Goal: Browse casually

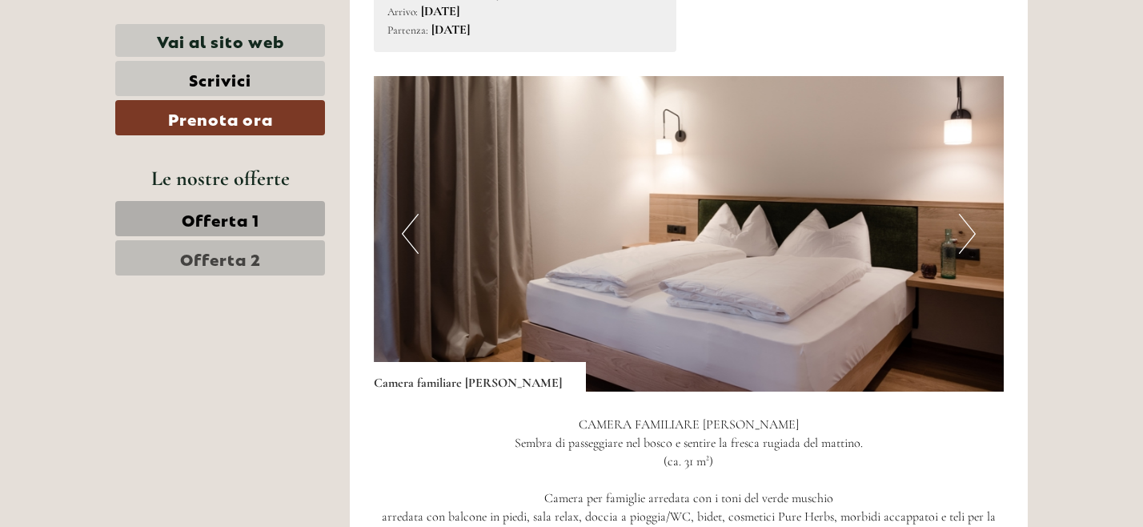
scroll to position [1040, 0]
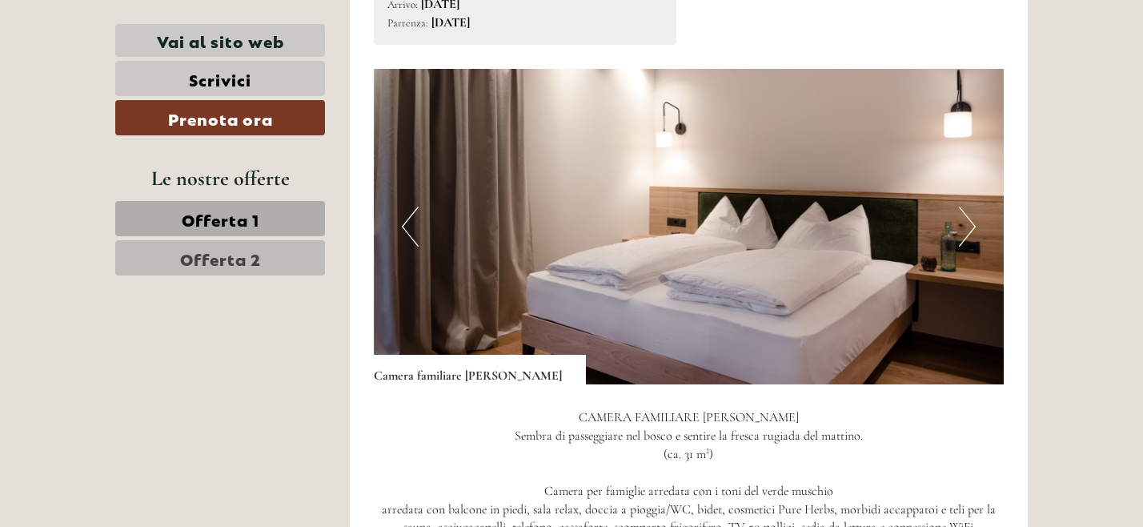
click at [961, 213] on button "Next" at bounding box center [967, 227] width 17 height 40
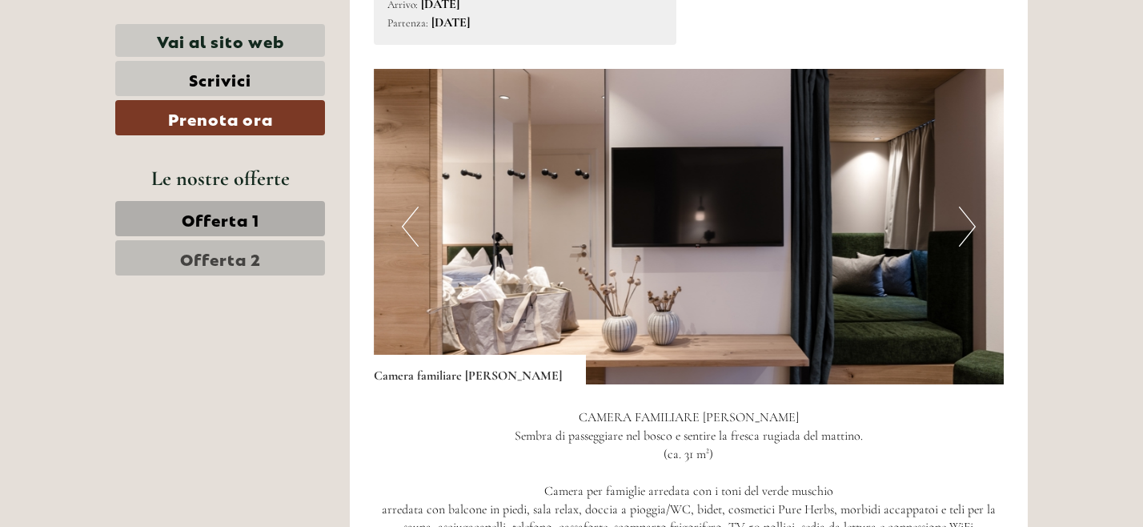
click at [961, 213] on button "Next" at bounding box center [967, 227] width 17 height 40
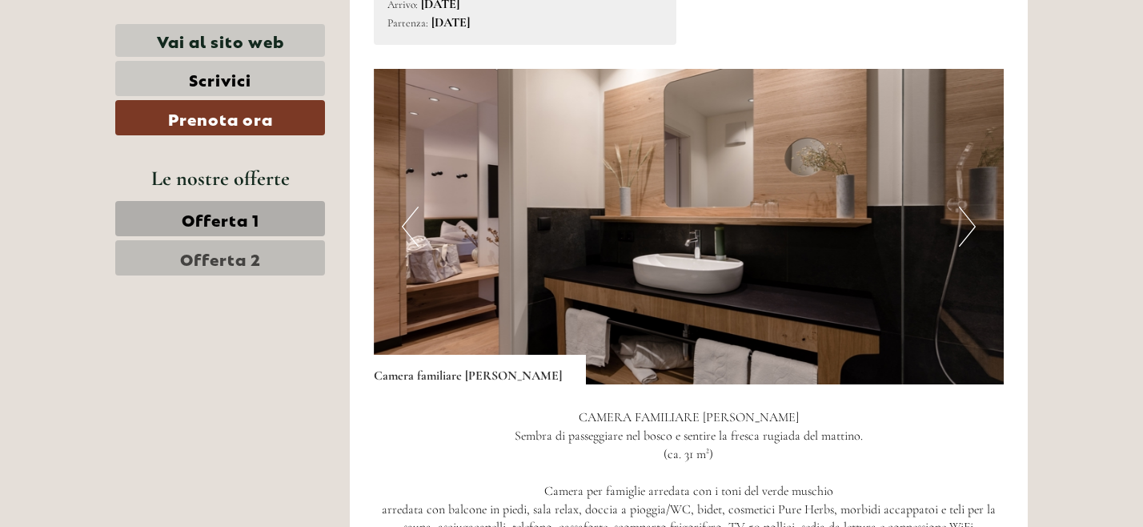
click at [961, 213] on button "Next" at bounding box center [967, 227] width 17 height 40
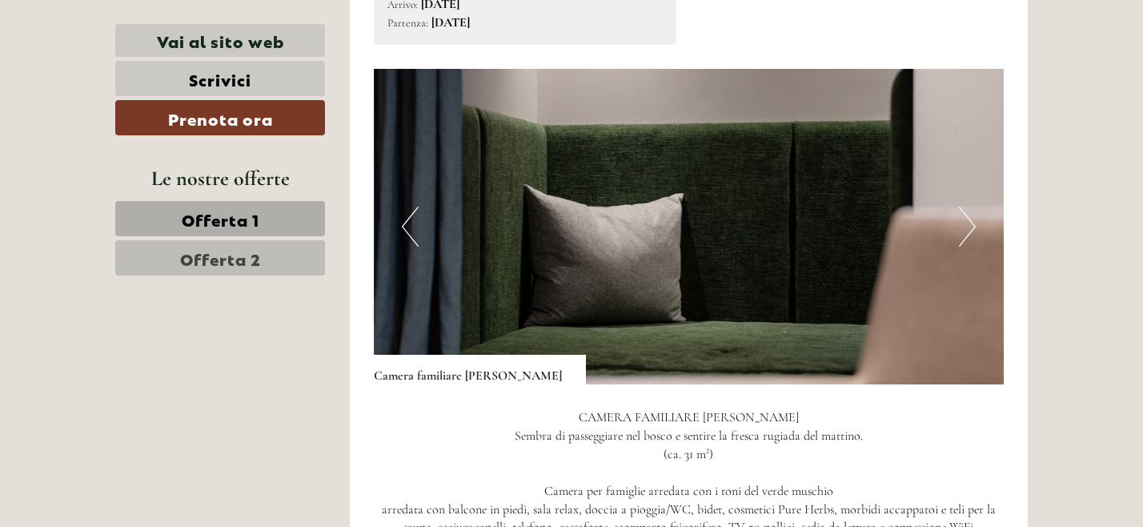
click at [961, 214] on button "Next" at bounding box center [967, 227] width 17 height 40
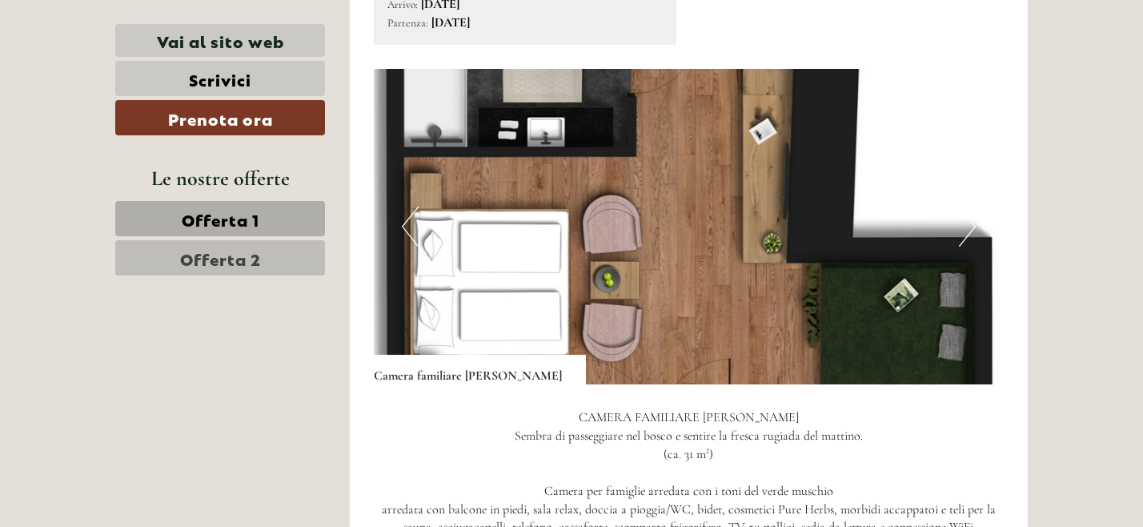
click at [961, 215] on button "Next" at bounding box center [967, 227] width 17 height 40
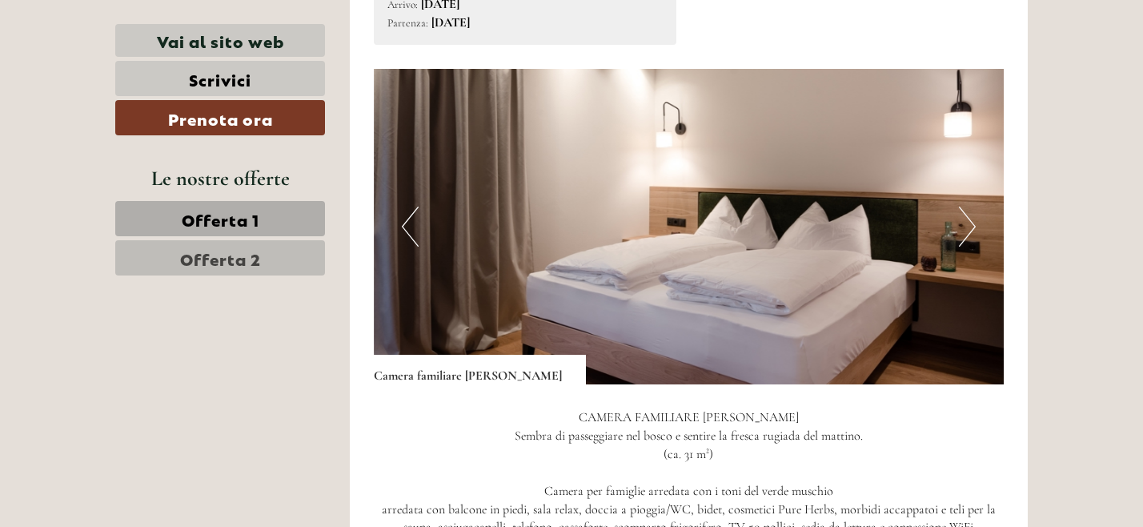
click at [961, 215] on button "Next" at bounding box center [967, 227] width 17 height 40
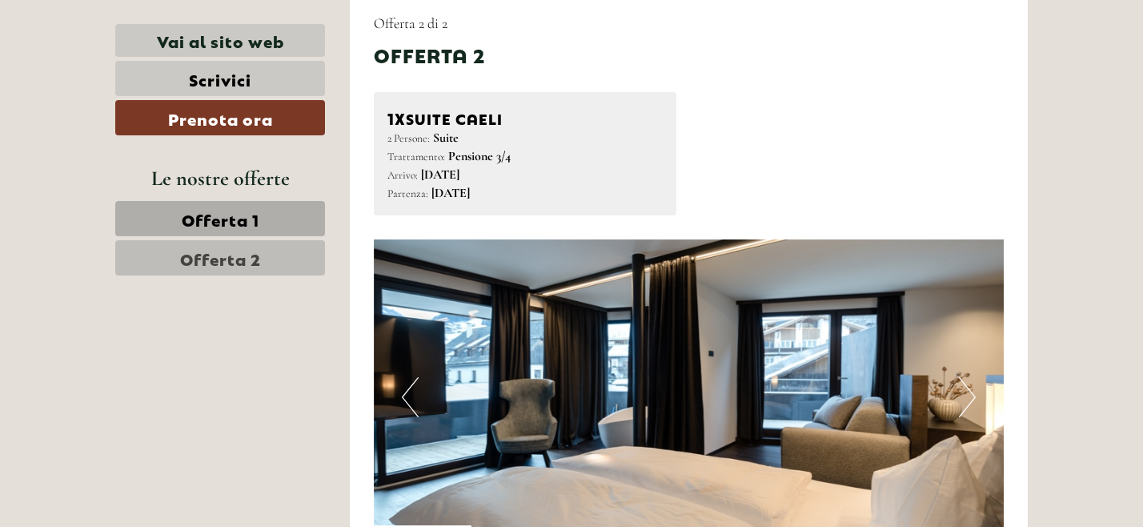
scroll to position [1915, 0]
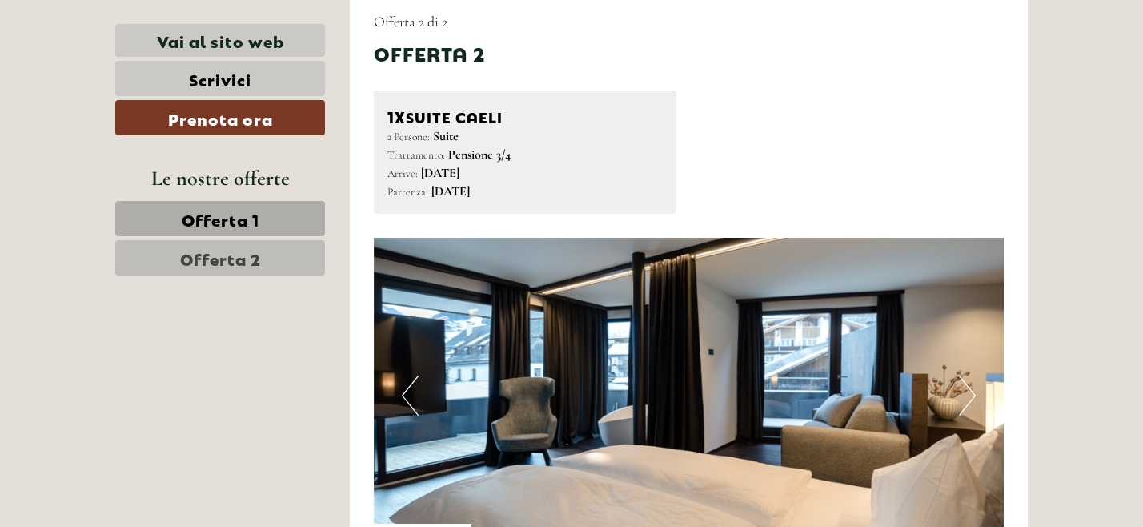
click at [968, 376] on button "Next" at bounding box center [967, 396] width 17 height 40
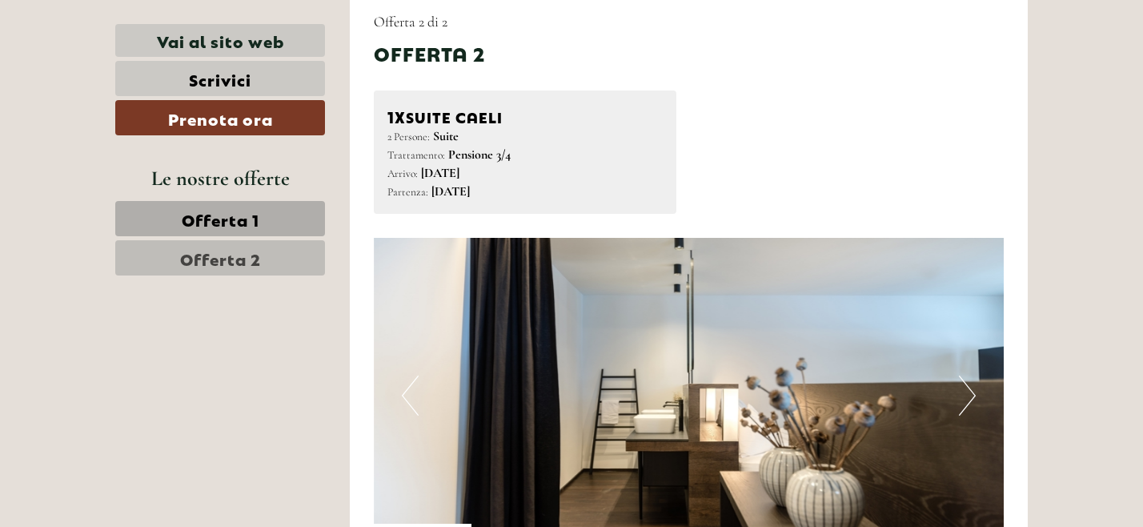
click at [968, 376] on button "Next" at bounding box center [967, 396] width 17 height 40
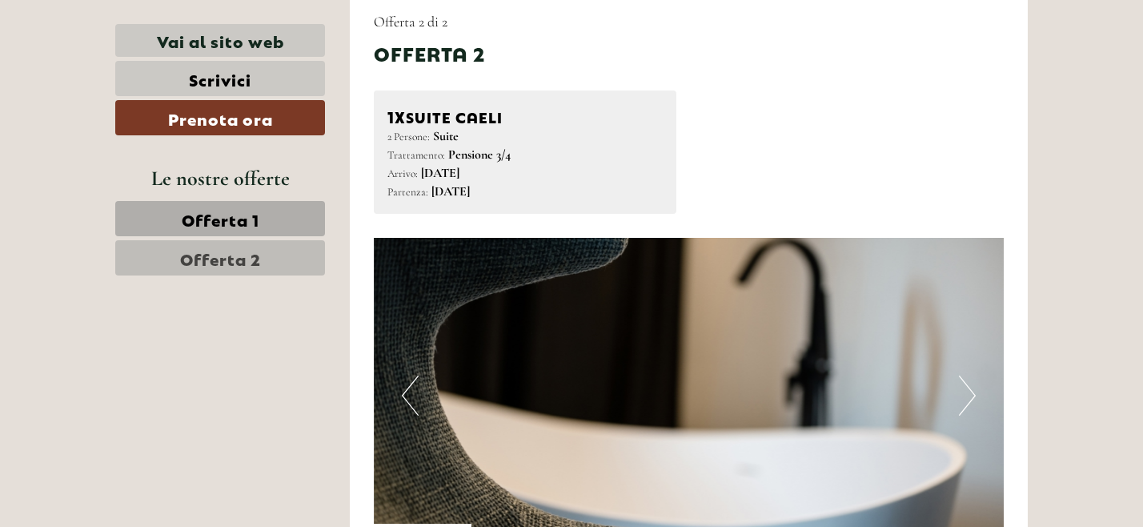
click at [968, 376] on button "Next" at bounding box center [967, 396] width 17 height 40
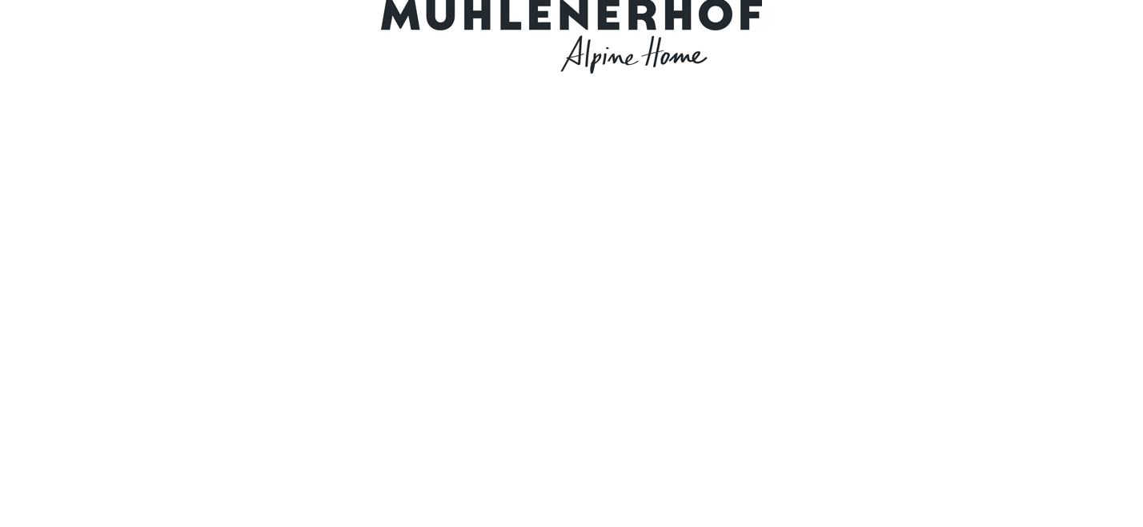
scroll to position [0, 0]
